Goal: Check status

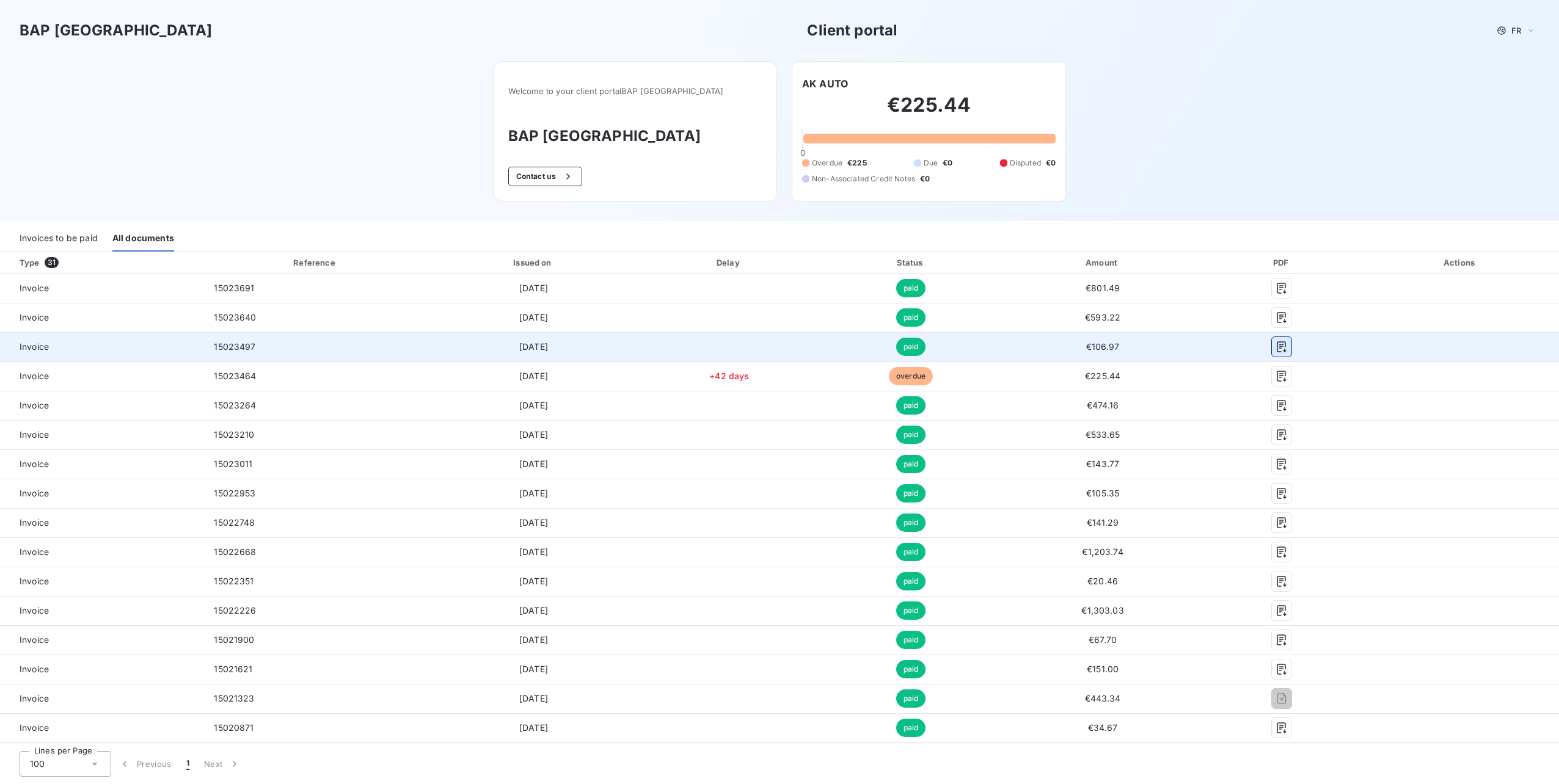
click at [1277, 344] on icon "button" at bounding box center [1282, 346] width 9 height 11
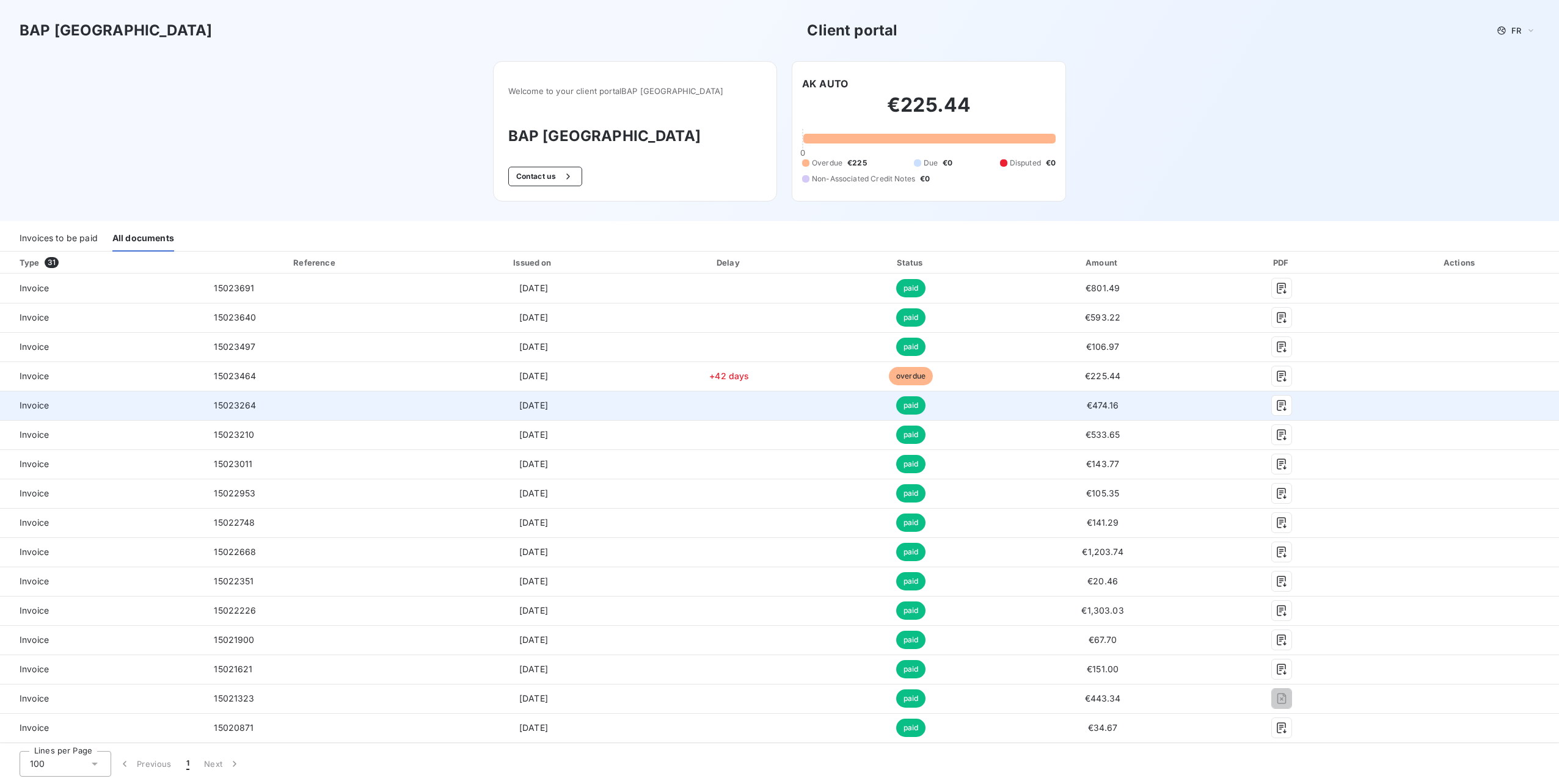
click at [1284, 407] on div at bounding box center [1282, 405] width 140 height 20
click at [1276, 407] on icon "button" at bounding box center [1281, 405] width 12 height 12
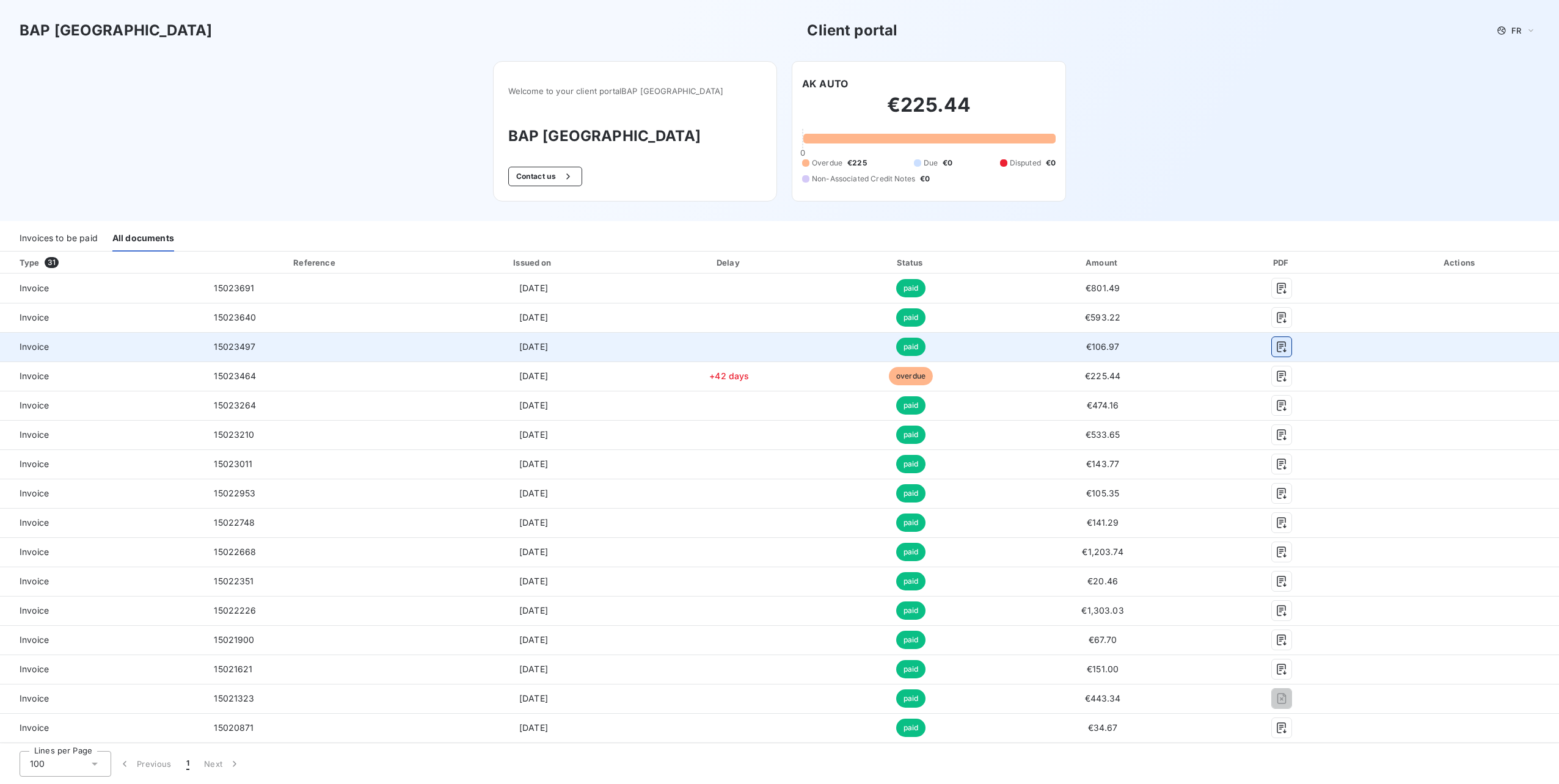
click at [1275, 346] on icon "button" at bounding box center [1281, 346] width 12 height 12
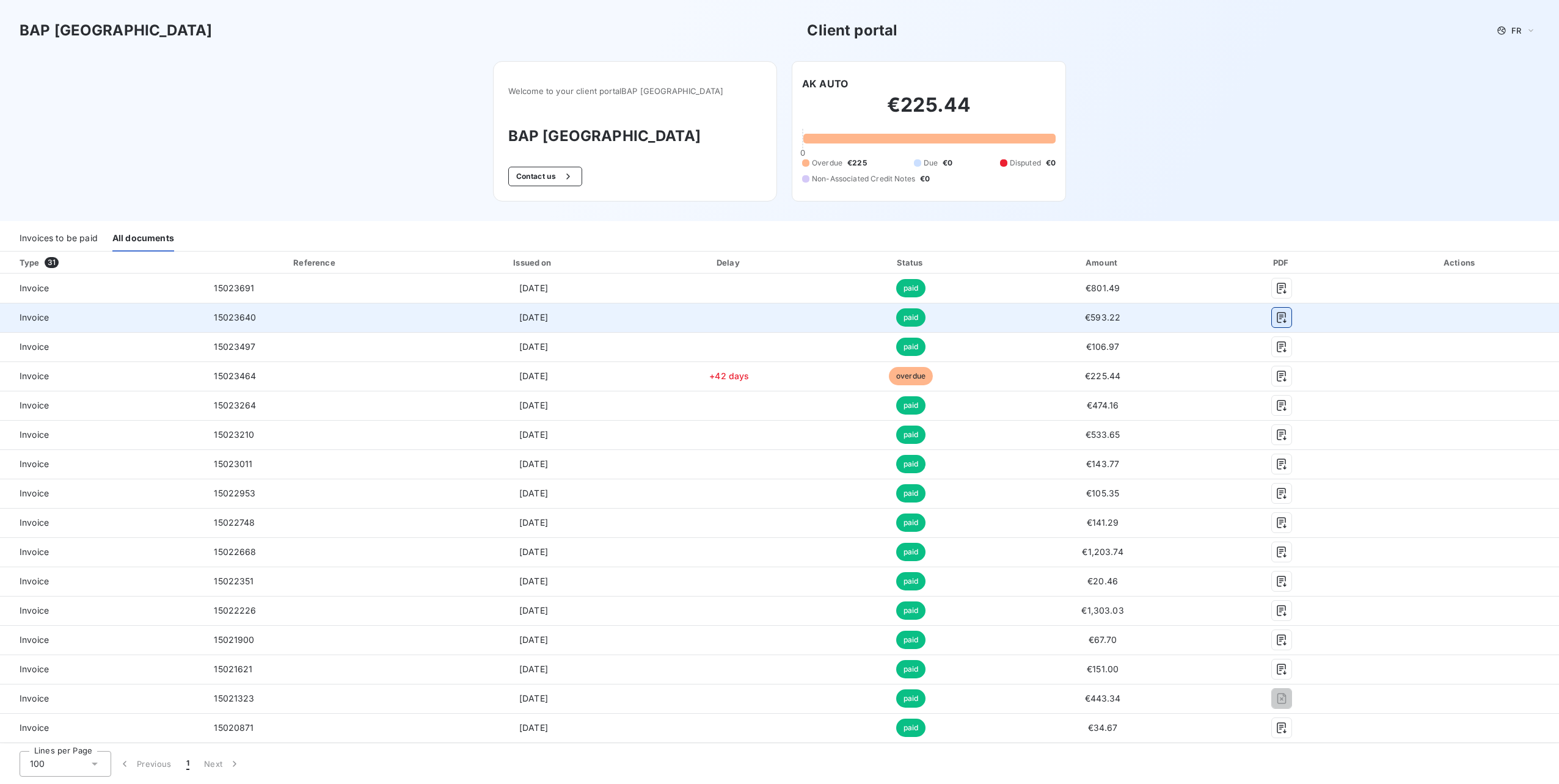
click at [1277, 317] on icon "button" at bounding box center [1281, 317] width 12 height 12
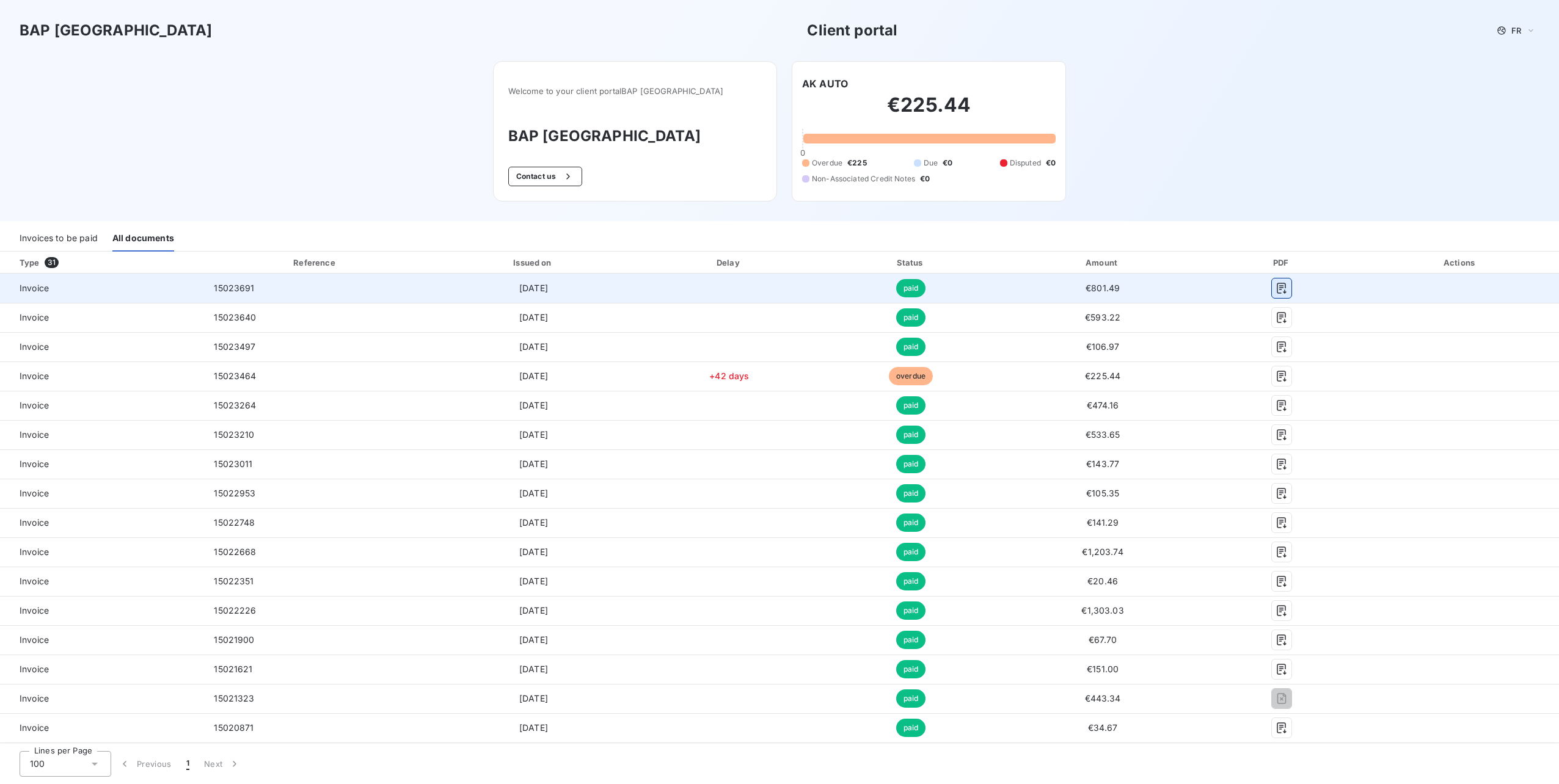
click at [1275, 292] on icon "button" at bounding box center [1281, 288] width 12 height 12
